Goal: Transaction & Acquisition: Purchase product/service

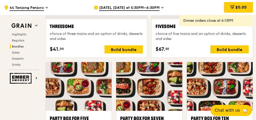
scroll to position [970, 0]
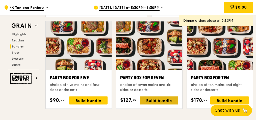
click at [152, 97] on div "Build bundle" at bounding box center [159, 101] width 38 height 8
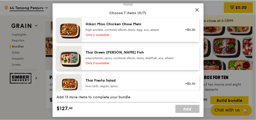
scroll to position [40, 0]
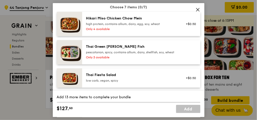
click at [197, 10] on icon at bounding box center [198, 9] width 5 height 5
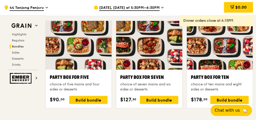
click at [138, 5] on div "[DATE], [DATE] at 5:30PM–6:30PM" at bounding box center [135, 7] width 82 height 15
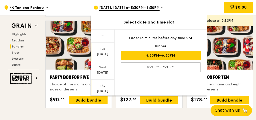
click at [98, 84] on div "Thu" at bounding box center [102, 86] width 22 height 4
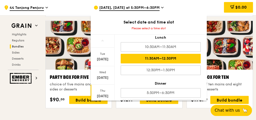
scroll to position [20, 0]
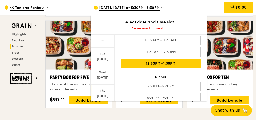
click at [167, 66] on div "12:30PM–1:30PM" at bounding box center [161, 64] width 80 height 10
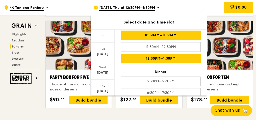
click at [173, 38] on div "10:30AM–11:30AM" at bounding box center [161, 36] width 80 height 10
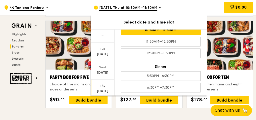
scroll to position [27, 0]
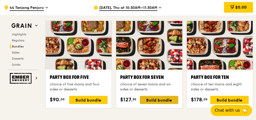
click at [171, 96] on div "Build bundle" at bounding box center [159, 100] width 38 height 8
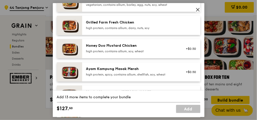
scroll to position [121, 0]
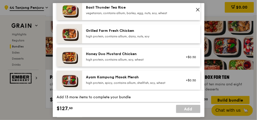
click at [136, 32] on div "Grilled Farm Fresh Chicken" at bounding box center [131, 30] width 91 height 5
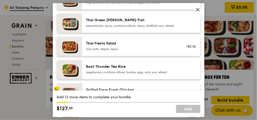
scroll to position [61, 0]
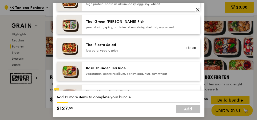
click at [129, 29] on div "pescatarian, spicy, contains allium, dairy, shellfish, soy, wheat" at bounding box center [131, 27] width 91 height 4
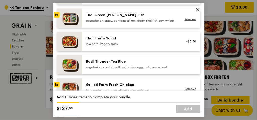
scroll to position [20, 0]
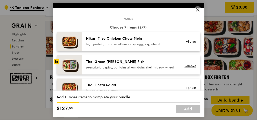
click at [124, 62] on div "Thai Green [PERSON_NAME] Fish" at bounding box center [131, 61] width 91 height 5
click at [124, 61] on div "Thai Green [PERSON_NAME] Fish" at bounding box center [131, 61] width 91 height 5
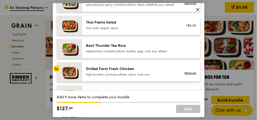
scroll to position [101, 0]
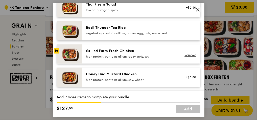
click at [123, 58] on div "high protein, contains allium, dairy, nuts, soy" at bounding box center [131, 56] width 91 height 4
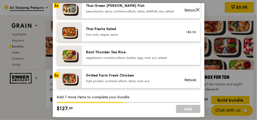
scroll to position [61, 0]
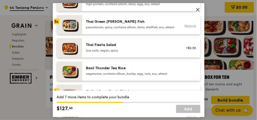
click at [183, 28] on div "Remove" at bounding box center [189, 26] width 13 height 4
click at [184, 28] on link "Remove" at bounding box center [190, 26] width 12 height 4
click at [121, 29] on div "pescatarian, spicy, contains allium, dairy, shellfish, soy, wheat" at bounding box center [131, 27] width 91 height 4
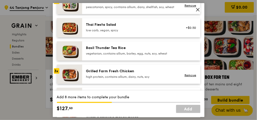
scroll to position [101, 0]
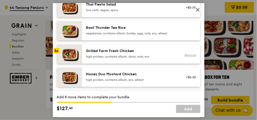
click at [186, 57] on link "Remove" at bounding box center [190, 55] width 12 height 4
click at [145, 58] on div "high protein, contains allium, dairy, nuts, soy" at bounding box center [131, 56] width 91 height 4
click at [140, 75] on div "Honey Duo Mustard Chicken high protein, contains allium, soy, wheat +$0.50" at bounding box center [141, 76] width 118 height 19
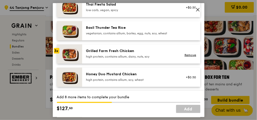
click at [140, 75] on div "Honey Duo Mustard Chicken high protein, contains allium, soy, wheat +$0.50" at bounding box center [141, 76] width 118 height 19
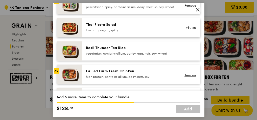
scroll to position [121, 0]
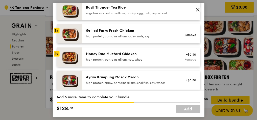
click at [187, 61] on link "Remove" at bounding box center [190, 60] width 12 height 4
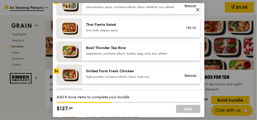
scroll to position [61, 0]
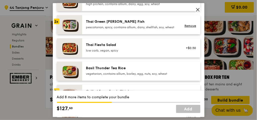
click at [135, 27] on div "pescatarian, spicy, contains allium, dairy, shellfish, soy, wheat" at bounding box center [131, 27] width 91 height 4
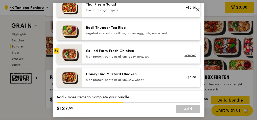
click at [126, 53] on div "Grilled Farm Fresh Chicken" at bounding box center [131, 50] width 91 height 5
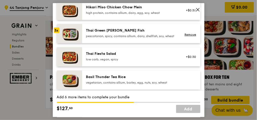
scroll to position [40, 0]
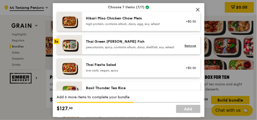
click at [197, 9] on icon at bounding box center [197, 9] width 3 height 3
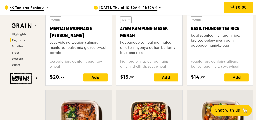
scroll to position [486, 0]
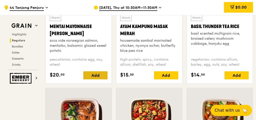
click at [101, 77] on div "Add" at bounding box center [95, 75] width 24 height 8
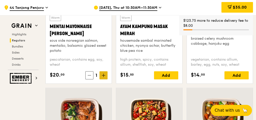
click at [104, 72] on span at bounding box center [104, 75] width 8 height 8
click at [106, 76] on span at bounding box center [104, 75] width 8 height 8
click at [164, 75] on div "Add" at bounding box center [166, 75] width 24 height 8
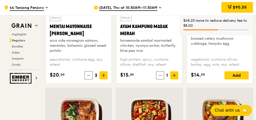
click at [173, 75] on icon at bounding box center [175, 76] width 4 height 4
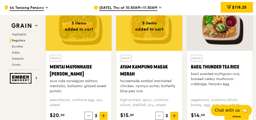
scroll to position [465, 0]
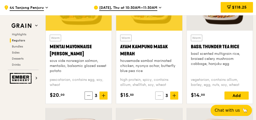
click at [160, 96] on icon at bounding box center [160, 96] width 4 height 4
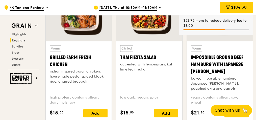
scroll to position [607, 0]
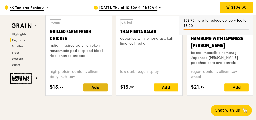
click at [104, 84] on div "Add" at bounding box center [95, 87] width 24 height 8
click at [103, 86] on icon at bounding box center [104, 88] width 4 height 4
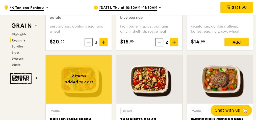
scroll to position [567, 0]
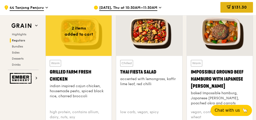
click at [232, 6] on span "$131.30" at bounding box center [239, 7] width 15 height 5
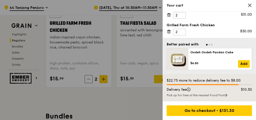
scroll to position [627, 0]
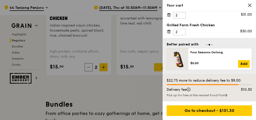
click at [248, 5] on icon at bounding box center [250, 5] width 5 height 5
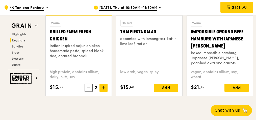
scroll to position [607, 0]
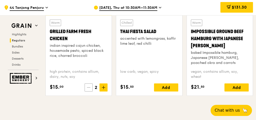
click at [89, 86] on icon at bounding box center [89, 88] width 4 height 4
click at [89, 86] on icon at bounding box center [90, 88] width 4 height 4
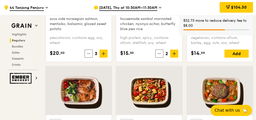
scroll to position [506, 0]
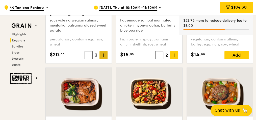
click at [102, 53] on icon at bounding box center [104, 55] width 4 height 4
click at [174, 54] on icon at bounding box center [175, 55] width 4 height 4
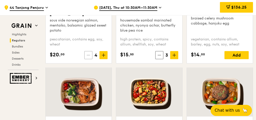
click at [92, 56] on span at bounding box center [88, 55] width 8 height 8
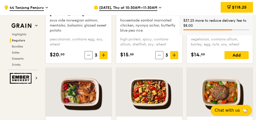
click at [159, 54] on icon at bounding box center [160, 55] width 4 height 4
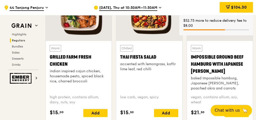
scroll to position [587, 0]
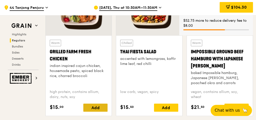
click at [105, 104] on div "Add" at bounding box center [95, 108] width 24 height 8
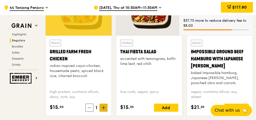
click at [105, 105] on span at bounding box center [104, 108] width 8 height 8
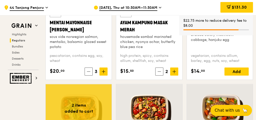
scroll to position [486, 0]
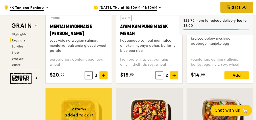
click at [232, 11] on div "$131.30" at bounding box center [237, 7] width 33 height 11
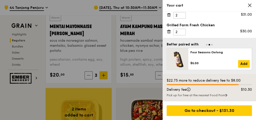
scroll to position [526, 0]
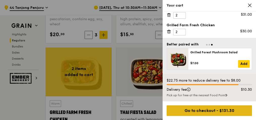
click at [221, 112] on div "Go to checkout - $131.30" at bounding box center [209, 110] width 85 height 11
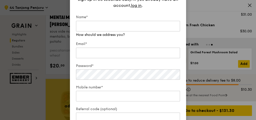
scroll to position [486, 0]
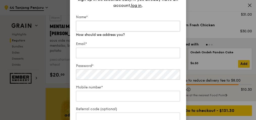
click at [154, 28] on input "Name*" at bounding box center [128, 26] width 104 height 11
type input "[PERSON_NAME] [PERSON_NAME]"
type input "[EMAIL_ADDRESS][PERSON_NAME][DOMAIN_NAME]"
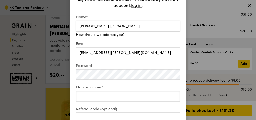
type input "97803532"
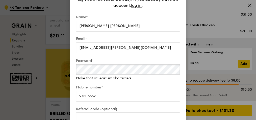
scroll to position [526, 0]
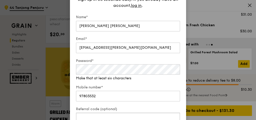
click at [119, 117] on input "Referral code (optional)" at bounding box center [128, 117] width 104 height 11
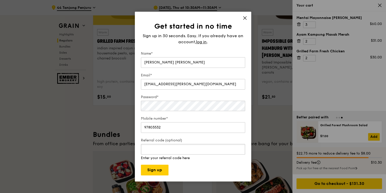
scroll to position [613, 0]
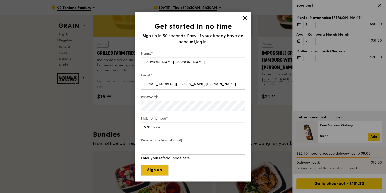
click at [163, 120] on button "Sign up" at bounding box center [155, 170] width 28 height 11
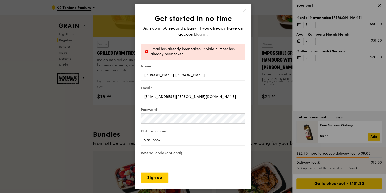
click at [203, 34] on span "log in" at bounding box center [201, 34] width 11 height 6
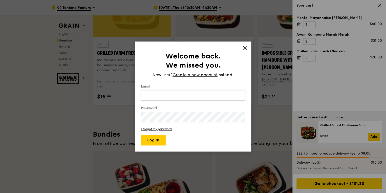
click at [174, 93] on input "Email" at bounding box center [193, 95] width 104 height 11
type input "[EMAIL_ADDRESS][PERSON_NAME][DOMAIN_NAME]"
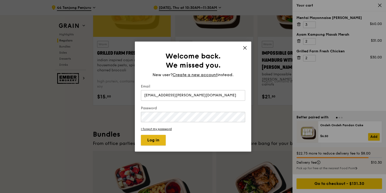
click at [154, 120] on button "Log in" at bounding box center [153, 140] width 25 height 11
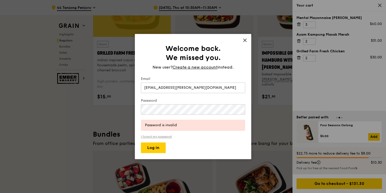
click at [165, 120] on link "I forgot my password" at bounding box center [193, 137] width 104 height 4
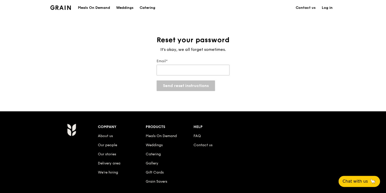
click at [189, 69] on input "Email*" at bounding box center [192, 70] width 73 height 11
type input "[EMAIL_ADDRESS][PERSON_NAME][DOMAIN_NAME]"
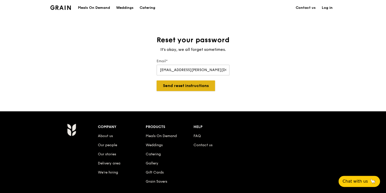
click at [187, 87] on button "Send reset instructions" at bounding box center [185, 85] width 58 height 11
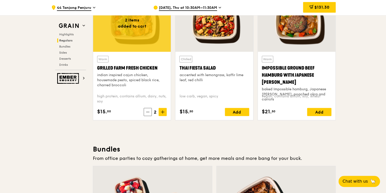
scroll to position [558, 0]
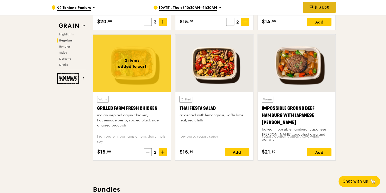
click at [256, 9] on span at bounding box center [311, 8] width 4 height 6
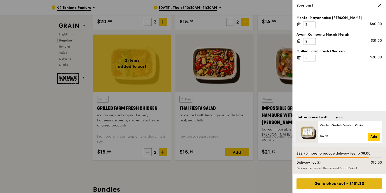
click at [256, 120] on div "Go to checkout - $131.30" at bounding box center [338, 183] width 85 height 11
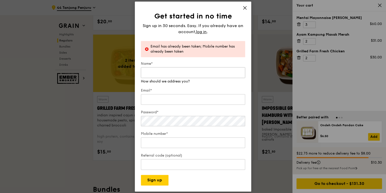
click at [185, 73] on input "Name*" at bounding box center [193, 72] width 104 height 11
type input "[PERSON_NAME] [PERSON_NAME]"
type input "[EMAIL_ADDRESS][PERSON_NAME][DOMAIN_NAME]"
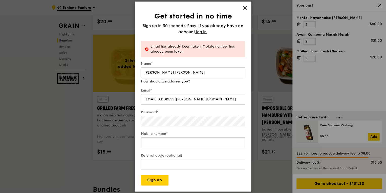
type input "97803532"
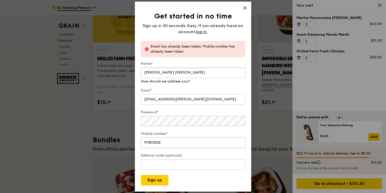
scroll to position [599, 0]
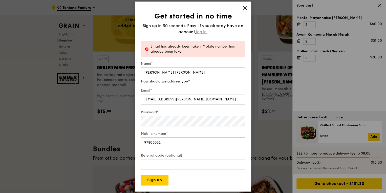
click at [203, 32] on span "log in" at bounding box center [201, 32] width 11 height 6
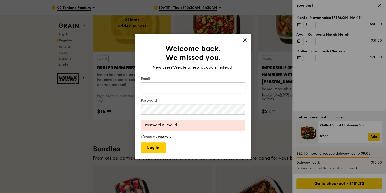
click at [184, 86] on input "Email" at bounding box center [193, 87] width 104 height 11
type input "[EMAIL_ADDRESS][PERSON_NAME][DOMAIN_NAME]"
click at [157, 120] on div "Welcome back. We missed you. New user? Create a new account instead. Email [EMA…" at bounding box center [193, 96] width 116 height 125
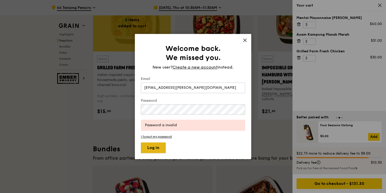
click at [155, 120] on button "Log in" at bounding box center [153, 147] width 25 height 11
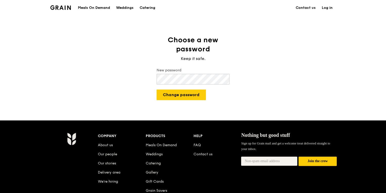
click at [190, 89] on form "New password Change password" at bounding box center [192, 84] width 81 height 32
click at [189, 93] on button "Change password" at bounding box center [180, 94] width 49 height 11
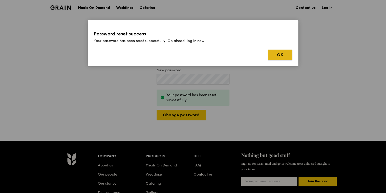
click at [279, 57] on button "OK" at bounding box center [280, 55] width 24 height 11
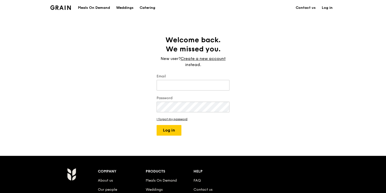
click at [251, 130] on div "Welcome back. We missed you. New user? Create a new account instead. Email Pass…" at bounding box center [193, 85] width 386 height 100
click at [209, 87] on input "Email" at bounding box center [192, 85] width 73 height 11
type input "[EMAIL_ADDRESS][PERSON_NAME][DOMAIN_NAME]"
click at [156, 125] on button "Log in" at bounding box center [168, 130] width 25 height 11
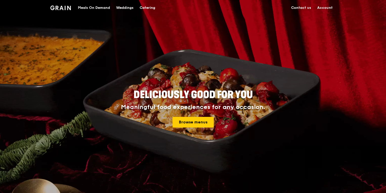
click at [329, 8] on link "Account" at bounding box center [324, 7] width 21 height 15
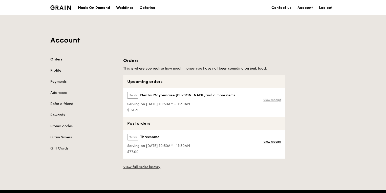
click at [277, 98] on link "View receipt" at bounding box center [272, 100] width 18 height 4
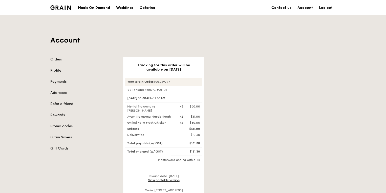
click at [68, 7] on img at bounding box center [60, 7] width 20 height 5
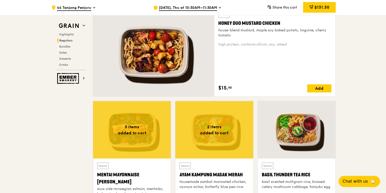
scroll to position [364, 0]
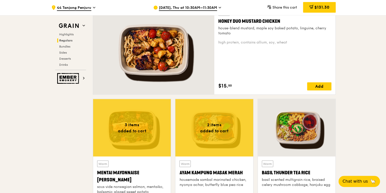
click at [142, 141] on div at bounding box center [132, 127] width 78 height 57
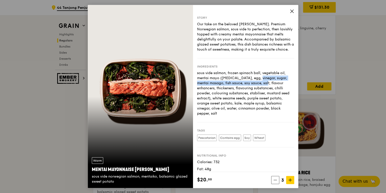
drag, startPoint x: 234, startPoint y: 84, endPoint x: 236, endPoint y: 88, distance: 4.5
click at [236, 88] on div "sous vide salmon, frozen spinach ball, vegetable oil, mentai mayo (soybean oil,…" at bounding box center [245, 92] width 97 height 45
drag, startPoint x: 236, startPoint y: 88, endPoint x: 226, endPoint y: 99, distance: 15.0
click at [226, 99] on div "sous vide salmon, frozen spinach ball, vegetable oil, mentai mayo (soybean oil,…" at bounding box center [245, 92] width 97 height 45
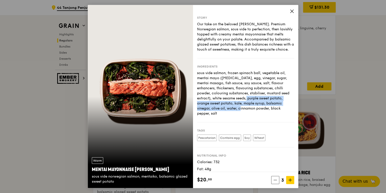
drag, startPoint x: 223, startPoint y: 102, endPoint x: 223, endPoint y: 113, distance: 10.9
click at [223, 113] on div "sous vide salmon, frozen spinach ball, vegetable oil, mentai mayo (soybean oil,…" at bounding box center [245, 92] width 97 height 45
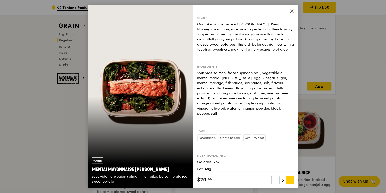
drag, startPoint x: 223, startPoint y: 113, endPoint x: 254, endPoint y: 119, distance: 31.4
click at [254, 116] on div "sous vide salmon, frozen spinach ball, vegetable oil, mentai mayo (soybean oil,…" at bounding box center [245, 92] width 97 height 45
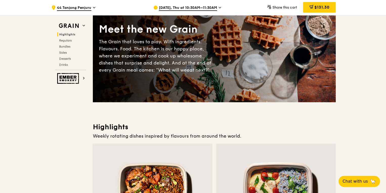
scroll to position [40, 0]
click at [315, 6] on span "$131.30" at bounding box center [321, 7] width 15 height 5
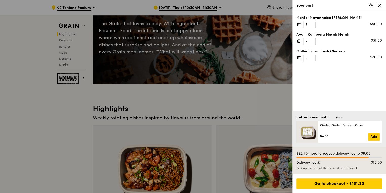
scroll to position [61, 0]
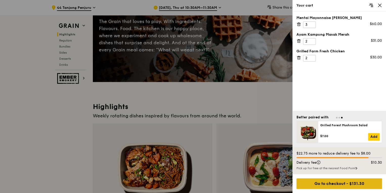
click at [349, 183] on div "Go to checkout - $131.30" at bounding box center [338, 183] width 85 height 11
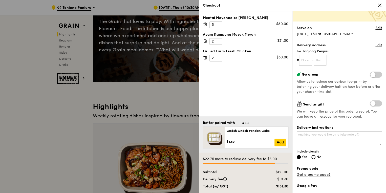
scroll to position [40, 0]
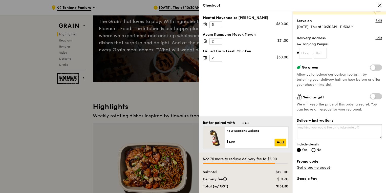
click at [348, 131] on textarea "Delivery instructions" at bounding box center [338, 131] width 85 height 15
click at [343, 131] on textarea "Delivery instructions" at bounding box center [338, 131] width 85 height 15
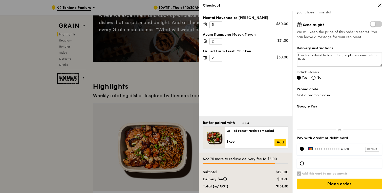
scroll to position [101, 0]
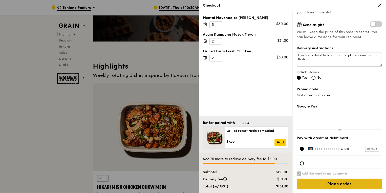
type textarea "Lunch scheduled to be at 11am, so please come before that/"
click at [335, 184] on input "Place order" at bounding box center [338, 183] width 85 height 11
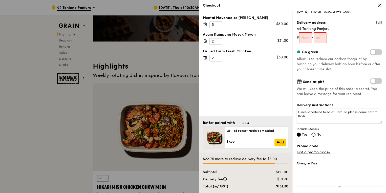
scroll to position [34, 0]
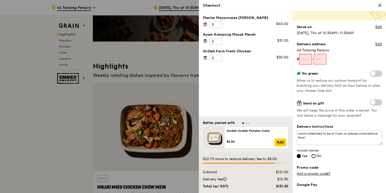
click at [307, 60] on input "text" at bounding box center [305, 59] width 13 height 11
type input "01"
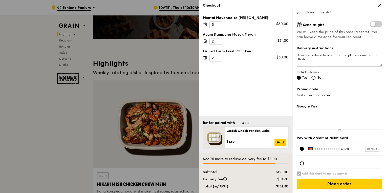
scroll to position [162, 0]
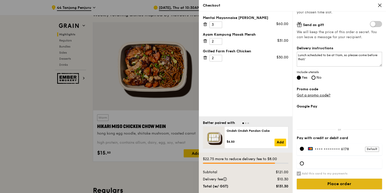
click at [333, 184] on input "Place order" at bounding box center [338, 183] width 85 height 11
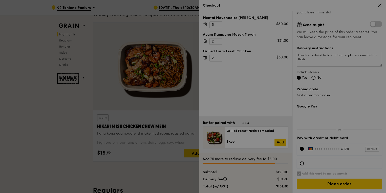
click at [317, 59] on div at bounding box center [193, 96] width 386 height 193
click at [321, 59] on div at bounding box center [193, 96] width 386 height 193
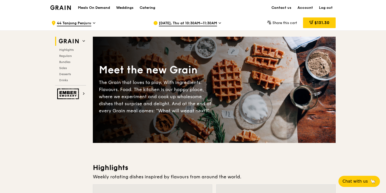
click at [325, 22] on span "$131.30" at bounding box center [321, 22] width 15 height 5
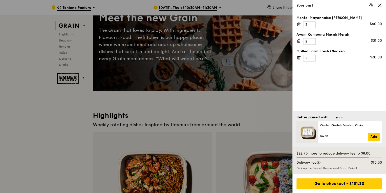
scroll to position [61, 0]
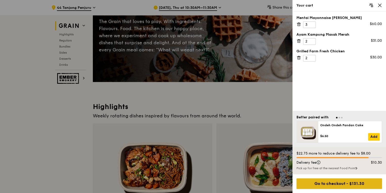
click at [338, 181] on div "Go to checkout - $131.30" at bounding box center [338, 183] width 85 height 11
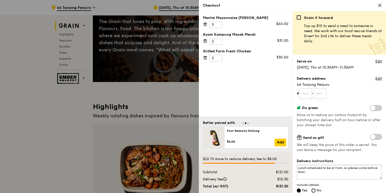
click at [330, 173] on textarea "Lunch scheduled to be at 11am, so please come before that/" at bounding box center [338, 172] width 85 height 15
click at [357, 173] on textarea "Lunch scheduled to be at 11am, so please come before that. Call me upon arrival…" at bounding box center [338, 172] width 85 height 15
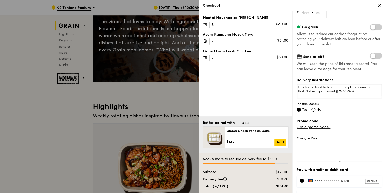
scroll to position [113, 0]
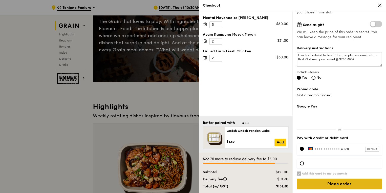
type textarea "Lunch scheduled to be at 11am, so please come before that. Call me upon arrival…"
click at [341, 181] on input "Place order" at bounding box center [338, 183] width 85 height 11
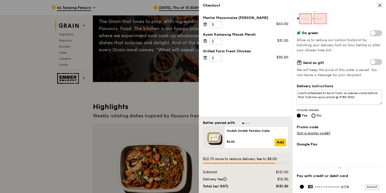
click at [306, 22] on input "text" at bounding box center [305, 18] width 13 height 11
type input "01"
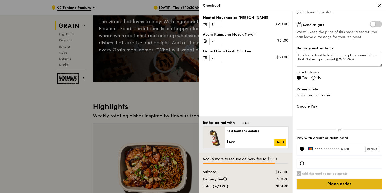
click at [332, 184] on input "Place order" at bounding box center [338, 183] width 85 height 11
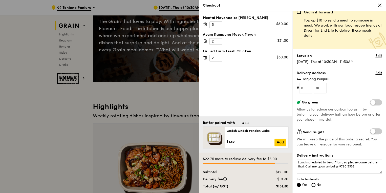
scroll to position [0, 0]
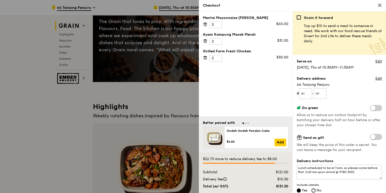
click at [332, 72] on div "Grain it forward Top up $10 to send a meal to someone in need. We work with our…" at bounding box center [338, 103] width 85 height 177
click at [376, 62] on link "Edit" at bounding box center [378, 61] width 7 height 5
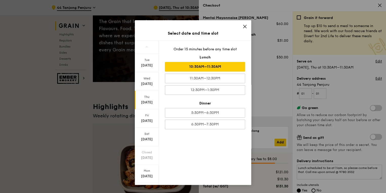
click at [150, 102] on div "[DATE]" at bounding box center [146, 102] width 22 height 5
click at [218, 64] on div "10:30AM–11:30AM" at bounding box center [205, 67] width 80 height 10
click at [243, 26] on icon at bounding box center [244, 26] width 5 height 5
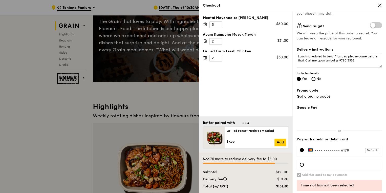
scroll to position [127, 0]
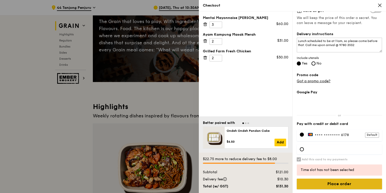
click at [339, 181] on input "Place order" at bounding box center [338, 183] width 85 height 11
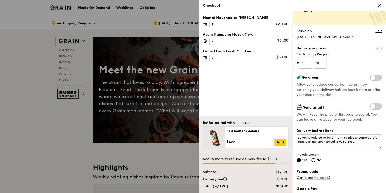
scroll to position [26, 0]
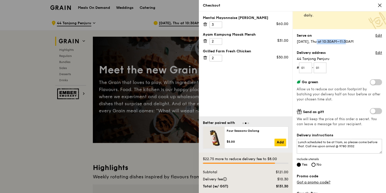
drag, startPoint x: 318, startPoint y: 41, endPoint x: 341, endPoint y: 41, distance: 23.5
click at [341, 41] on span "[DATE], Thu at 10:30AM–11:30AM" at bounding box center [324, 41] width 57 height 4
drag, startPoint x: 341, startPoint y: 41, endPoint x: 345, endPoint y: 41, distance: 3.9
click at [345, 41] on span "[DATE], Thu at 10:30AM–11:30AM" at bounding box center [324, 41] width 57 height 4
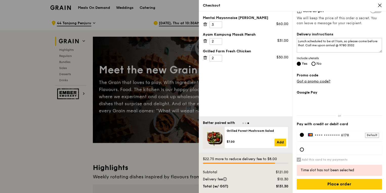
scroll to position [127, 0]
click at [338, 170] on div "Time slot has not been selected" at bounding box center [338, 169] width 77 height 5
click at [358, 171] on div "Time slot has not been selected" at bounding box center [338, 169] width 77 height 5
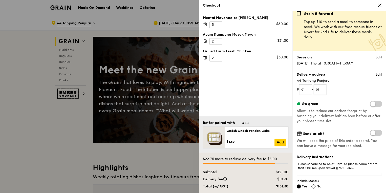
scroll to position [0, 0]
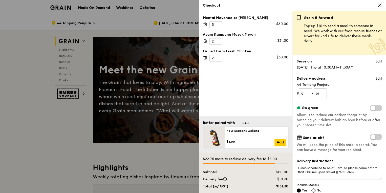
drag, startPoint x: 320, startPoint y: 69, endPoint x: 355, endPoint y: 70, distance: 34.9
click at [355, 70] on div "Serve on Edit Aug 14, Thu at 10:30AM–11:30AM" at bounding box center [338, 64] width 85 height 11
click at [375, 59] on link "Edit" at bounding box center [378, 61] width 7 height 5
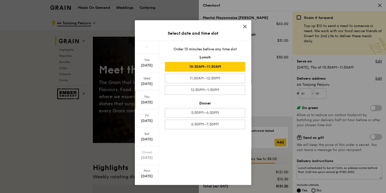
click at [224, 68] on div "10:30AM–11:30AM" at bounding box center [205, 67] width 80 height 10
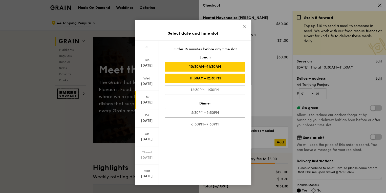
click at [220, 79] on div "11:30AM–12:30PM" at bounding box center [205, 79] width 80 height 10
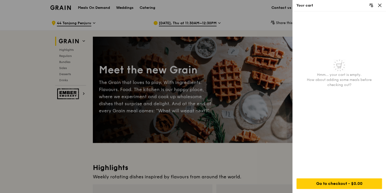
click at [377, 7] on icon at bounding box center [379, 5] width 5 height 5
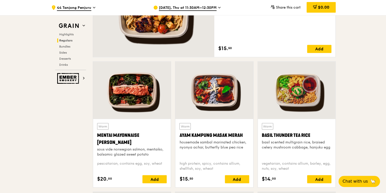
scroll to position [404, 0]
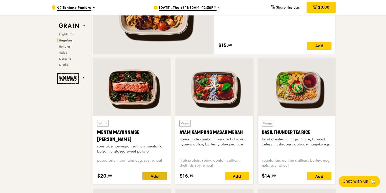
click at [155, 175] on div "Add" at bounding box center [154, 176] width 24 height 8
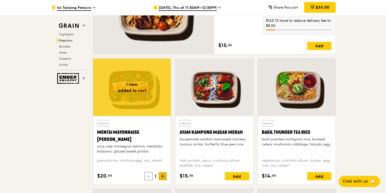
click at [160, 177] on span at bounding box center [162, 176] width 8 height 8
click at [237, 177] on div "Add" at bounding box center [237, 176] width 24 height 8
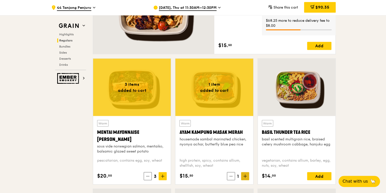
click at [245, 175] on icon at bounding box center [245, 176] width 4 height 4
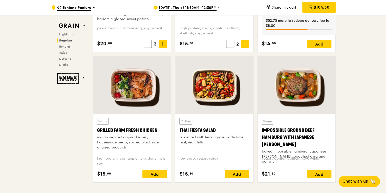
scroll to position [546, 0]
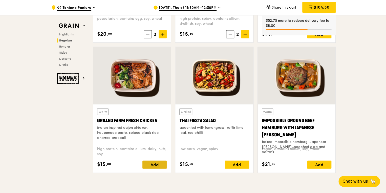
click at [161, 164] on div "Add" at bounding box center [154, 164] width 24 height 8
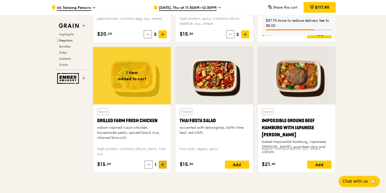
click at [162, 165] on icon at bounding box center [163, 165] width 4 height 4
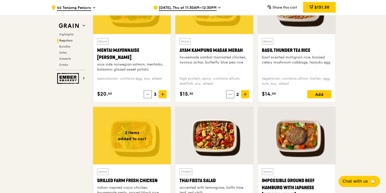
scroll to position [485, 0]
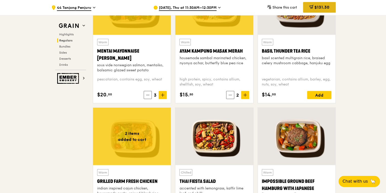
click at [330, 9] on div "$131.30" at bounding box center [319, 7] width 33 height 11
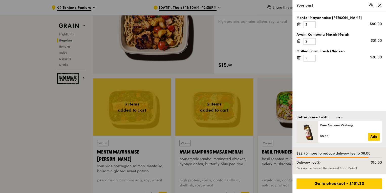
scroll to position [384, 0]
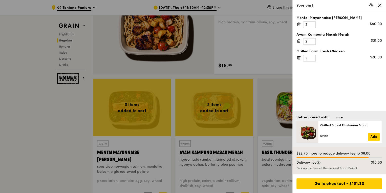
click at [376, 4] on div "Your cart" at bounding box center [338, 5] width 85 height 5
click at [383, 5] on div "Your cart" at bounding box center [339, 5] width 94 height 11
click at [379, 5] on icon at bounding box center [379, 5] width 3 height 3
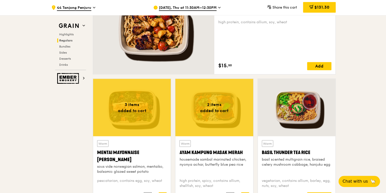
click at [201, 10] on span "Aug 14, Thu at 11:30AM–12:30PM" at bounding box center [188, 8] width 58 height 6
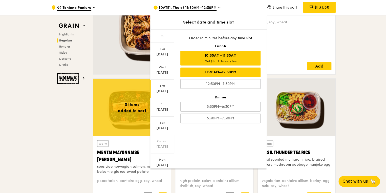
click at [213, 55] on div "10:30AM–11:30AM Get $1 off delivery fee" at bounding box center [220, 58] width 80 height 15
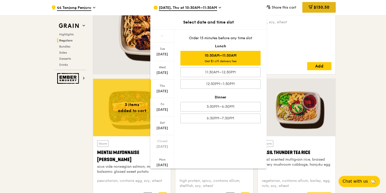
click at [321, 7] on span "$130.30" at bounding box center [321, 7] width 16 height 5
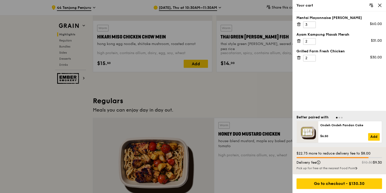
scroll to position [243, 0]
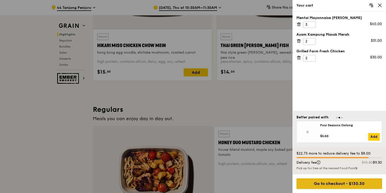
click at [336, 182] on div "Go to checkout - $130.30" at bounding box center [338, 183] width 85 height 11
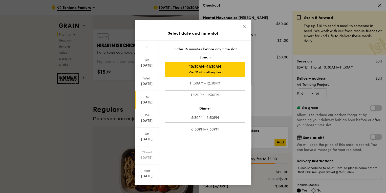
click at [212, 67] on div "10:30AM–11:30AM Get $1 off delivery fee" at bounding box center [205, 69] width 80 height 15
click at [209, 67] on div "10:30AM–11:30AM Get $1 off delivery fee" at bounding box center [205, 69] width 80 height 15
click at [207, 68] on div "10:30AM–11:30AM Get $1 off delivery fee" at bounding box center [205, 69] width 80 height 15
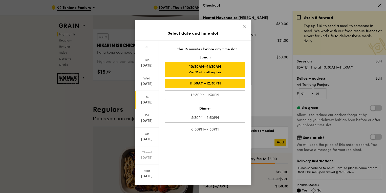
click at [206, 81] on div "11:30AM–12:30PM" at bounding box center [205, 84] width 80 height 10
click at [206, 71] on div "Get $1 off delivery fee" at bounding box center [205, 72] width 76 height 4
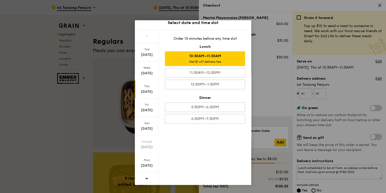
scroll to position [323, 0]
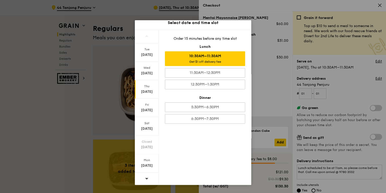
click at [277, 20] on div "Select date and time slot Tue Aug 12 Wed Aug 13 Thu Aug 14 Fri Aug 15 Sat Aug 1…" at bounding box center [193, 96] width 386 height 193
click at [245, 20] on div "Select date and time slot" at bounding box center [193, 23] width 116 height 6
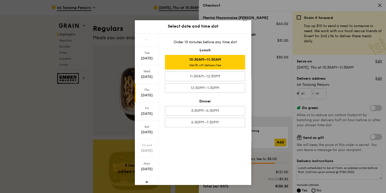
scroll to position [11, 0]
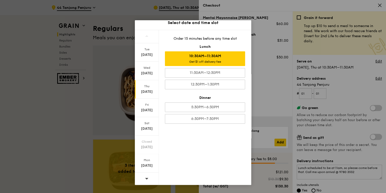
click at [247, 153] on div "Order 15 minutes before any time slot Lunch 10:30AM–11:30AM Get $1 off delivery…" at bounding box center [205, 107] width 92 height 155
click at [294, 158] on div "Select date and time slot Tue Aug 12 Wed Aug 13 Thu Aug 14 Fri Aug 15 Sat Aug 1…" at bounding box center [193, 96] width 386 height 193
click at [230, 57] on div "10:30AM–11:30AM Get $1 off delivery fee" at bounding box center [205, 58] width 80 height 15
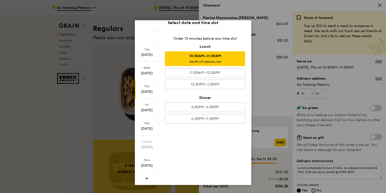
click at [230, 57] on div "10:30AM–11:30AM Get $1 off delivery fee" at bounding box center [205, 58] width 80 height 15
click at [200, 55] on div "10:30AM–11:30AM Get $1 off delivery fee" at bounding box center [205, 58] width 80 height 15
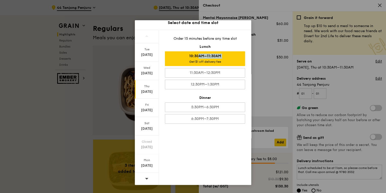
click at [200, 55] on div "10:30AM–11:30AM Get $1 off delivery fee" at bounding box center [205, 58] width 80 height 15
drag, startPoint x: 200, startPoint y: 55, endPoint x: 192, endPoint y: 41, distance: 16.1
click at [192, 41] on div "Order 15 minutes before any time slot Lunch 10:30AM–11:30AM Get $1 off delivery…" at bounding box center [205, 107] width 92 height 155
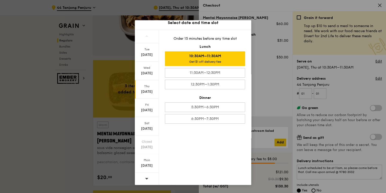
scroll to position [404, 0]
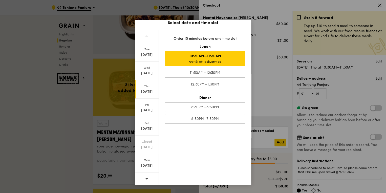
click at [303, 170] on div "Select date and time slot Tue Aug 12 Wed Aug 13 Thu Aug 14 Fri Aug 15 Sat Aug 1…" at bounding box center [193, 96] width 386 height 193
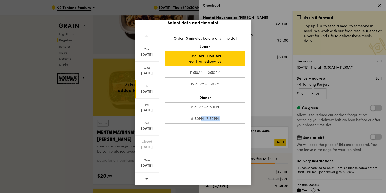
click at [303, 170] on div "Select date and time slot Tue Aug 12 Wed Aug 13 Thu Aug 14 Fri Aug 15 Sat Aug 1…" at bounding box center [193, 96] width 386 height 193
click at [246, 22] on div "Select date and time slot" at bounding box center [193, 23] width 116 height 6
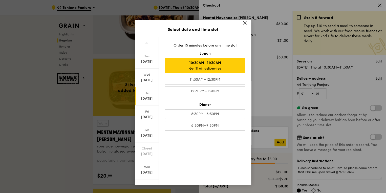
scroll to position [0, 0]
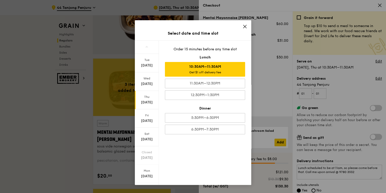
click at [245, 26] on icon at bounding box center [244, 26] width 3 height 3
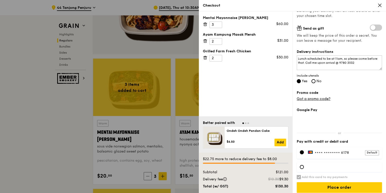
scroll to position [113, 0]
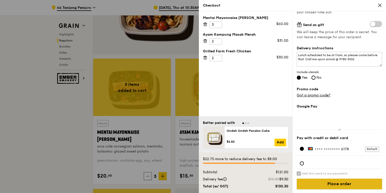
click at [331, 187] on input "Place order" at bounding box center [338, 183] width 85 height 11
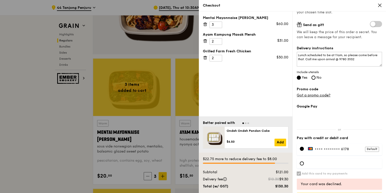
click at [345, 92] on div "Promo code Got a promo code?" at bounding box center [338, 92] width 85 height 11
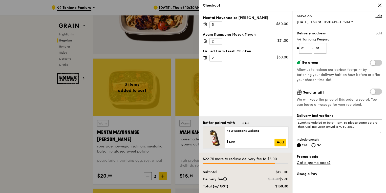
scroll to position [40, 0]
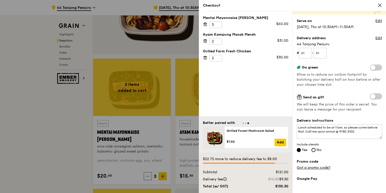
click at [380, 6] on icon at bounding box center [379, 5] width 5 height 5
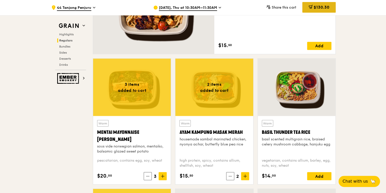
click at [333, 8] on div "$130.30" at bounding box center [318, 7] width 33 height 11
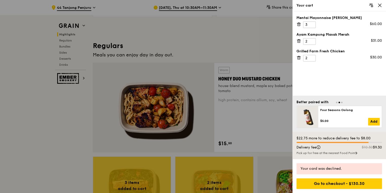
scroll to position [283, 0]
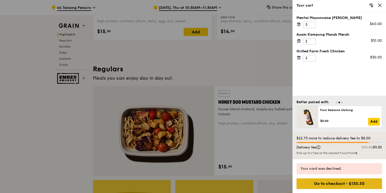
click at [338, 184] on div "Go to checkout - $130.30" at bounding box center [338, 183] width 85 height 11
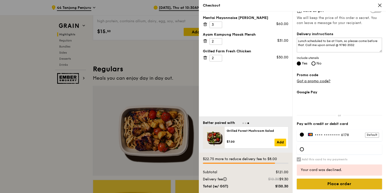
click at [334, 184] on input "Place order" at bounding box center [338, 183] width 85 height 11
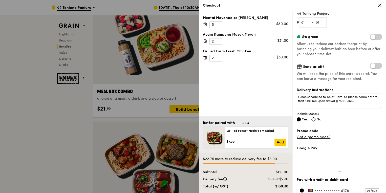
scroll to position [127, 0]
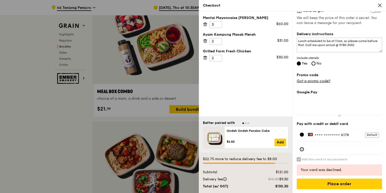
click at [302, 151] on div at bounding box center [301, 149] width 4 height 4
click at [302, 133] on div at bounding box center [301, 134] width 4 height 4
click at [368, 134] on div "Default" at bounding box center [372, 134] width 14 height 5
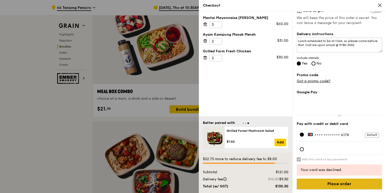
click at [311, 186] on input "Place order" at bounding box center [338, 183] width 85 height 11
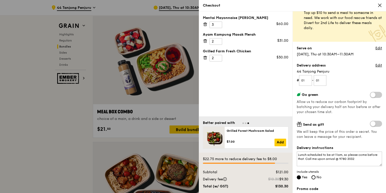
scroll to position [0, 0]
